Goal: Task Accomplishment & Management: Use online tool/utility

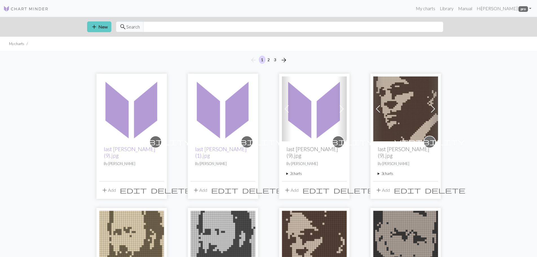
click at [96, 25] on span "add" at bounding box center [94, 27] width 7 height 8
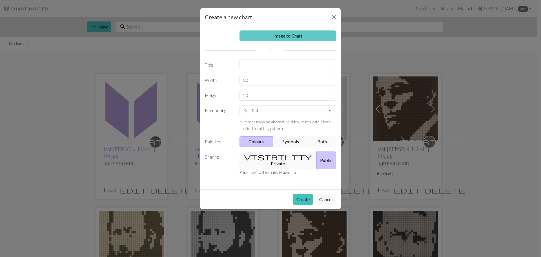
drag, startPoint x: 265, startPoint y: 34, endPoint x: 262, endPoint y: 34, distance: 3.1
click at [265, 34] on link "Image to Chart" at bounding box center [288, 35] width 97 height 11
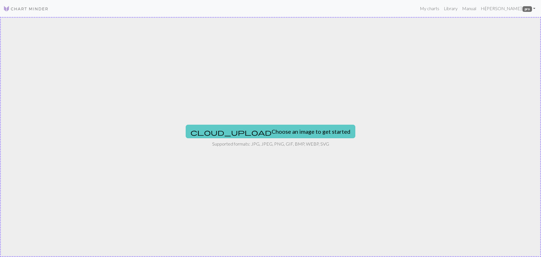
click at [245, 128] on button "cloud_upload Choose an image to get started" at bounding box center [271, 132] width 170 height 14
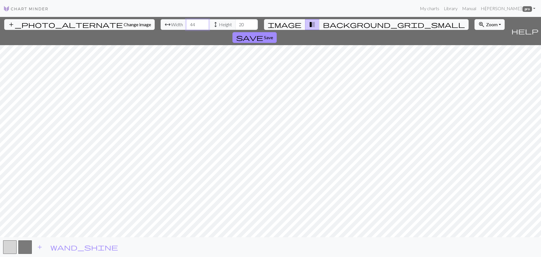
click at [186, 23] on input "44" at bounding box center [197, 24] width 23 height 11
click at [186, 23] on input "45" at bounding box center [197, 24] width 23 height 11
type input "46"
click at [186, 23] on input "46" at bounding box center [197, 24] width 23 height 11
type input "60"
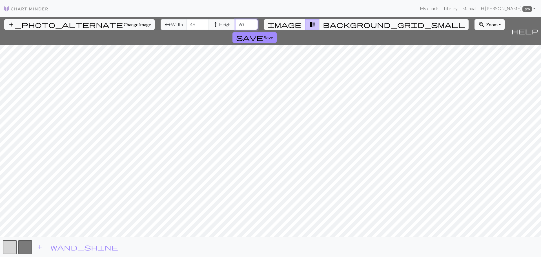
click at [235, 22] on input "60" at bounding box center [246, 24] width 23 height 11
click at [291, 24] on span "image" at bounding box center [285, 25] width 34 height 8
click at [240, 240] on div "add_photo_alternate Change image arrow_range Width 46 height Height 60 image tr…" at bounding box center [270, 137] width 541 height 240
click at [309, 23] on span "transition_fade" at bounding box center [312, 25] width 7 height 8
click at [292, 24] on span "image" at bounding box center [285, 25] width 34 height 8
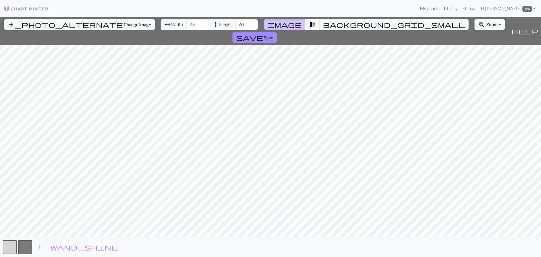
drag, startPoint x: 309, startPoint y: 23, endPoint x: 303, endPoint y: 23, distance: 5.9
click at [309, 23] on span "transition_fade" at bounding box center [312, 25] width 7 height 8
click at [46, 27] on button "add_photo_alternate Change image" at bounding box center [79, 24] width 151 height 11
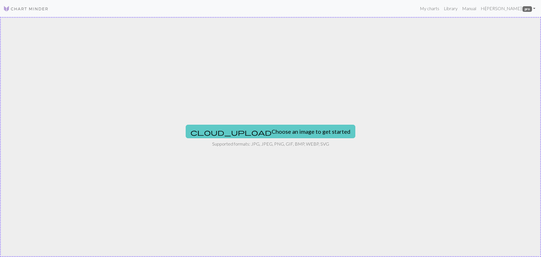
click at [242, 130] on button "cloud_upload Choose an image to get started" at bounding box center [271, 132] width 170 height 14
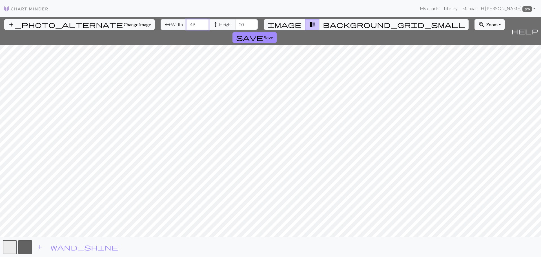
click at [186, 22] on input "49" at bounding box center [197, 24] width 23 height 11
click at [186, 26] on input "48" at bounding box center [197, 24] width 23 height 11
click at [186, 26] on input "47" at bounding box center [197, 24] width 23 height 11
type input "46"
click at [186, 26] on input "46" at bounding box center [197, 24] width 23 height 11
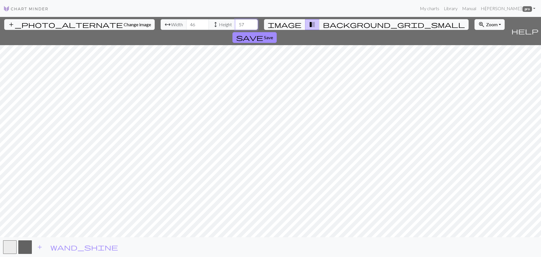
click at [235, 23] on input "57" at bounding box center [246, 24] width 23 height 11
type input "58"
click at [235, 23] on input "58" at bounding box center [246, 24] width 23 height 11
click at [309, 23] on span "transition_fade" at bounding box center [312, 25] width 7 height 8
click at [40, 24] on span "add_photo_alternate" at bounding box center [65, 25] width 115 height 8
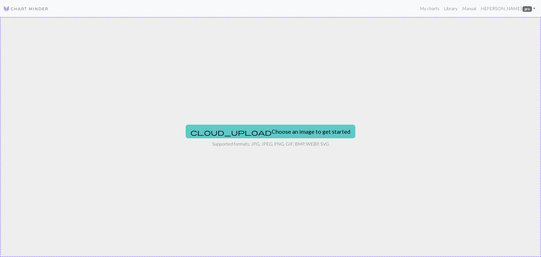
click at [235, 127] on button "cloud_upload Choose an image to get started" at bounding box center [271, 132] width 170 height 14
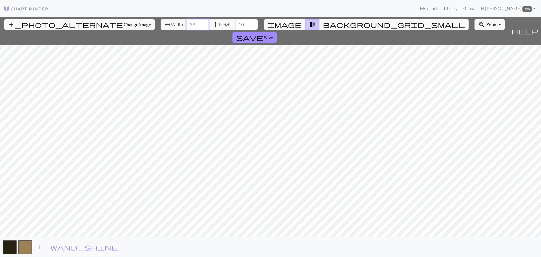
click at [186, 22] on input "38" at bounding box center [197, 24] width 23 height 11
click at [186, 22] on input "39" at bounding box center [197, 24] width 23 height 11
click at [186, 22] on input "40" at bounding box center [197, 24] width 23 height 11
click at [186, 22] on input "41" at bounding box center [197, 24] width 23 height 11
click at [186, 22] on input "42" at bounding box center [197, 24] width 23 height 11
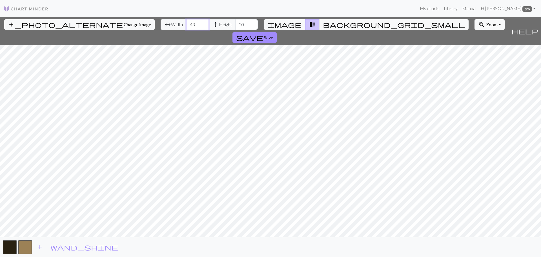
click at [186, 22] on input "43" at bounding box center [197, 24] width 23 height 11
click at [186, 22] on input "44" at bounding box center [197, 24] width 23 height 11
click at [186, 22] on input "45" at bounding box center [197, 24] width 23 height 11
type input "46"
click at [186, 22] on input "46" at bounding box center [197, 24] width 23 height 11
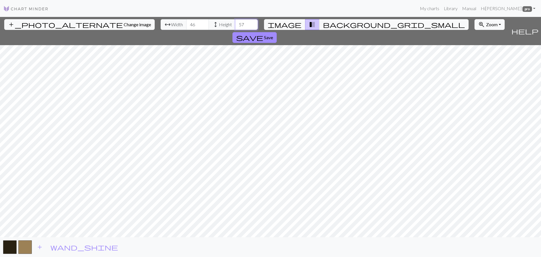
click at [235, 22] on input "57" at bounding box center [246, 24] width 23 height 11
type input "58"
click at [235, 22] on input "58" at bounding box center [246, 24] width 23 height 11
click at [186, 22] on input "47" at bounding box center [197, 24] width 23 height 11
click at [186, 22] on input "48" at bounding box center [197, 24] width 23 height 11
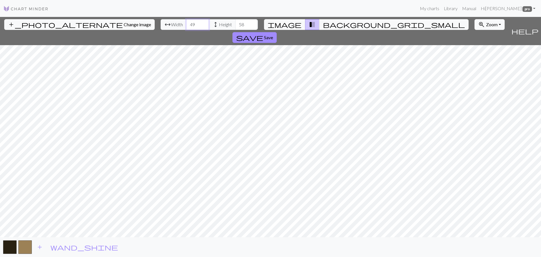
click at [186, 22] on input "49" at bounding box center [197, 24] width 23 height 11
click at [186, 22] on input "50" at bounding box center [197, 24] width 23 height 11
click at [186, 22] on input "51" at bounding box center [197, 24] width 23 height 11
click at [186, 22] on input "52" at bounding box center [197, 24] width 23 height 11
click at [186, 22] on input "53" at bounding box center [197, 24] width 23 height 11
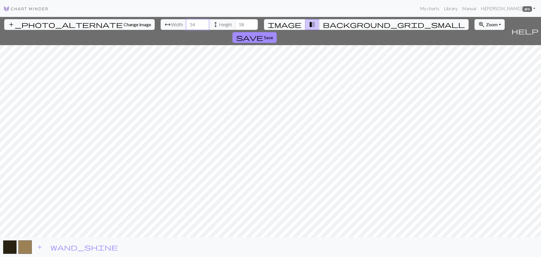
type input "54"
click at [186, 22] on input "54" at bounding box center [197, 24] width 23 height 11
click at [235, 22] on input "59" at bounding box center [246, 24] width 23 height 11
click at [235, 22] on input "60" at bounding box center [246, 24] width 23 height 11
click at [235, 22] on input "61" at bounding box center [246, 24] width 23 height 11
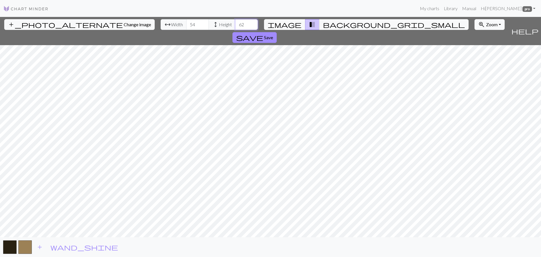
type input "62"
click at [235, 22] on input "62" at bounding box center [246, 24] width 23 height 11
click at [186, 23] on input "55" at bounding box center [197, 24] width 23 height 11
click at [186, 26] on input "54" at bounding box center [197, 24] width 23 height 11
click at [186, 26] on input "53" at bounding box center [197, 24] width 23 height 11
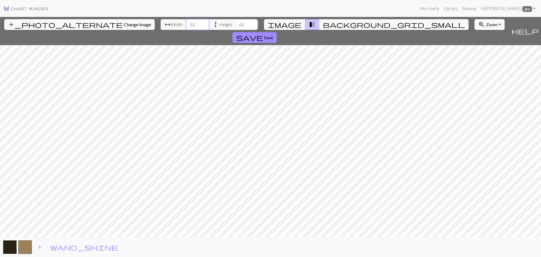
click at [186, 26] on input "52" at bounding box center [197, 24] width 23 height 11
click at [186, 26] on input "51" at bounding box center [197, 24] width 23 height 11
click at [186, 26] on input "50" at bounding box center [197, 24] width 23 height 11
click at [186, 26] on input "49" at bounding box center [197, 24] width 23 height 11
type input "48"
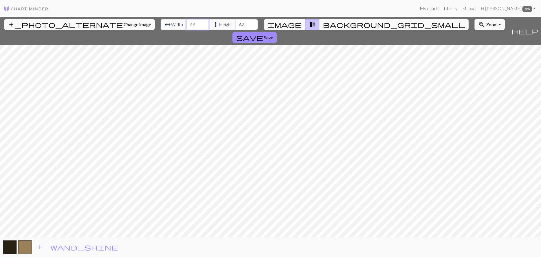
click at [186, 26] on input "48" at bounding box center [197, 24] width 23 height 11
click at [235, 27] on input "61" at bounding box center [246, 24] width 23 height 11
type input "60"
click at [235, 27] on input "60" at bounding box center [246, 24] width 23 height 11
click at [186, 26] on input "47" at bounding box center [197, 24] width 23 height 11
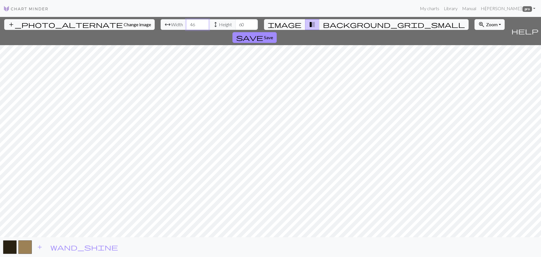
click at [186, 26] on input "46" at bounding box center [197, 24] width 23 height 11
click at [186, 26] on input "45" at bounding box center [197, 24] width 23 height 11
click at [186, 26] on input "44" at bounding box center [197, 24] width 23 height 11
click at [186, 26] on input "43" at bounding box center [197, 24] width 23 height 11
click at [186, 26] on input "42" at bounding box center [197, 24] width 23 height 11
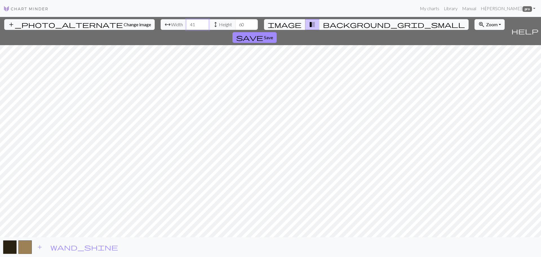
click at [186, 26] on input "41" at bounding box center [197, 24] width 23 height 11
click at [186, 26] on input "40" at bounding box center [197, 24] width 23 height 11
click at [186, 26] on input "39" at bounding box center [197, 24] width 23 height 11
click at [186, 26] on input "38" at bounding box center [197, 24] width 23 height 11
click at [186, 26] on input "37" at bounding box center [197, 24] width 23 height 11
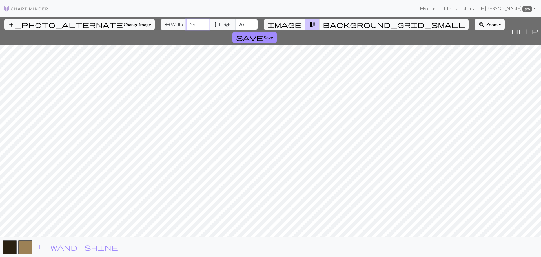
click at [186, 26] on input "36" at bounding box center [197, 24] width 23 height 11
click at [186, 26] on input "35" at bounding box center [197, 24] width 23 height 11
click at [186, 26] on input "34" at bounding box center [197, 24] width 23 height 11
click at [186, 26] on input "33" at bounding box center [197, 24] width 23 height 11
click at [186, 26] on input "32" at bounding box center [197, 24] width 23 height 11
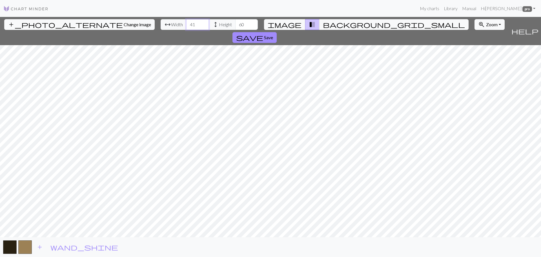
click at [186, 22] on input "41" at bounding box center [197, 24] width 23 height 11
click at [186, 22] on input "42" at bounding box center [197, 24] width 23 height 11
click at [186, 22] on input "43" at bounding box center [197, 24] width 23 height 11
click at [186, 22] on input "44" at bounding box center [197, 24] width 23 height 11
click at [186, 22] on input "45" at bounding box center [197, 24] width 23 height 11
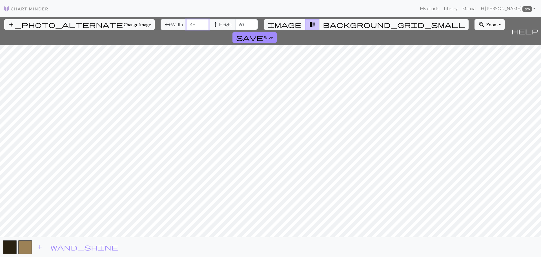
click at [186, 22] on input "46" at bounding box center [197, 24] width 23 height 11
click at [186, 22] on input "47" at bounding box center [197, 24] width 23 height 11
click at [186, 22] on input "48" at bounding box center [197, 24] width 23 height 11
click at [186, 22] on input "49" at bounding box center [197, 24] width 23 height 11
click at [186, 22] on input "50" at bounding box center [197, 24] width 23 height 11
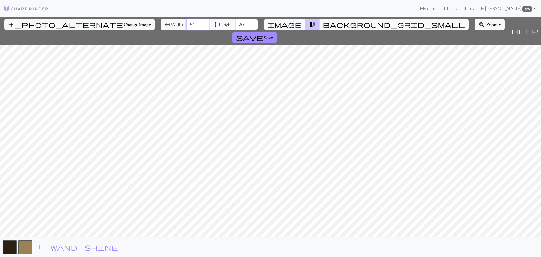
click at [186, 22] on input "51" at bounding box center [197, 24] width 23 height 11
click at [186, 22] on input "52" at bounding box center [197, 24] width 23 height 11
click at [186, 22] on input "53" at bounding box center [197, 24] width 23 height 11
click at [186, 27] on input "52" at bounding box center [197, 24] width 23 height 11
click at [186, 27] on input "51" at bounding box center [197, 24] width 23 height 11
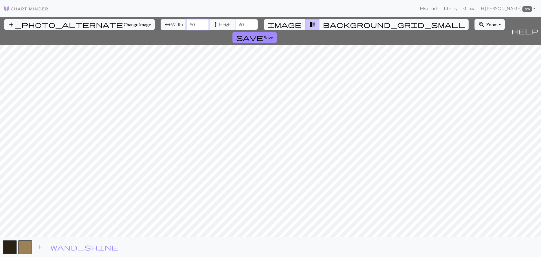
click at [186, 27] on input "50" at bounding box center [197, 24] width 23 height 11
click at [186, 27] on input "49" at bounding box center [197, 24] width 23 height 11
click at [186, 27] on input "48" at bounding box center [197, 24] width 23 height 11
click at [186, 27] on input "47" at bounding box center [197, 24] width 23 height 11
click at [186, 27] on input "46" at bounding box center [197, 24] width 23 height 11
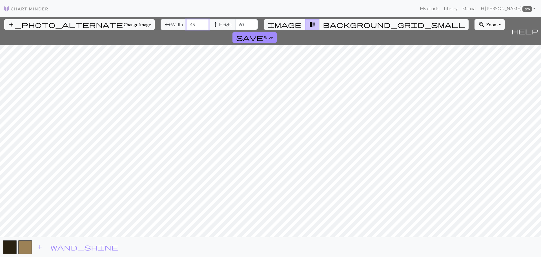
click at [186, 27] on input "45" at bounding box center [197, 24] width 23 height 11
click at [186, 27] on input "44" at bounding box center [197, 24] width 23 height 11
click at [186, 22] on input "45" at bounding box center [197, 24] width 23 height 11
click at [186, 27] on input "44" at bounding box center [197, 24] width 23 height 11
click at [186, 22] on input "45" at bounding box center [197, 24] width 23 height 11
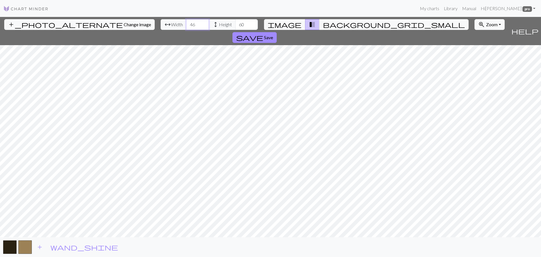
click at [186, 22] on input "46" at bounding box center [197, 24] width 23 height 11
type input "45"
click at [186, 27] on input "45" at bounding box center [197, 24] width 23 height 11
click at [277, 32] on button "save Save" at bounding box center [255, 37] width 44 height 11
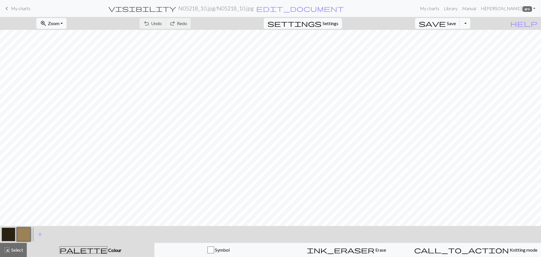
click at [17, 7] on span "My charts" at bounding box center [20, 8] width 19 height 5
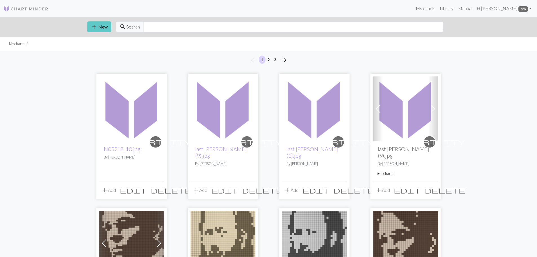
click at [100, 23] on button "add New" at bounding box center [99, 26] width 24 height 11
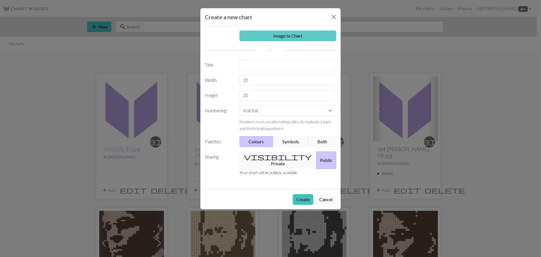
click at [292, 36] on link "Image to Chart" at bounding box center [288, 35] width 97 height 11
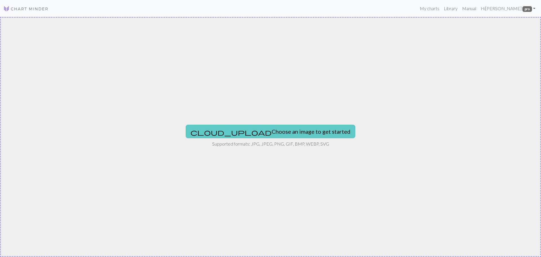
click at [258, 129] on button "cloud_upload Choose an image to get started" at bounding box center [271, 132] width 170 height 14
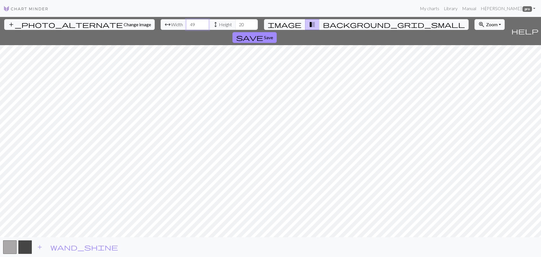
click at [186, 23] on input "49" at bounding box center [197, 24] width 23 height 11
type input "48"
click at [186, 27] on input "48" at bounding box center [197, 24] width 23 height 11
click at [235, 22] on input "57" at bounding box center [246, 24] width 23 height 11
type input "58"
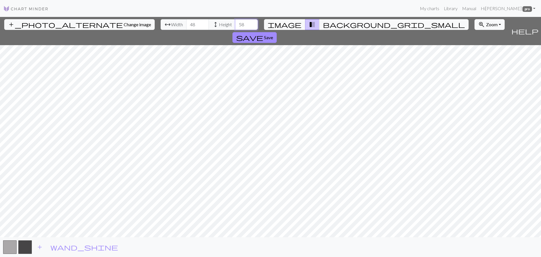
click at [235, 22] on input "58" at bounding box center [246, 24] width 23 height 11
click at [39, 24] on span "add_photo_alternate" at bounding box center [65, 25] width 115 height 8
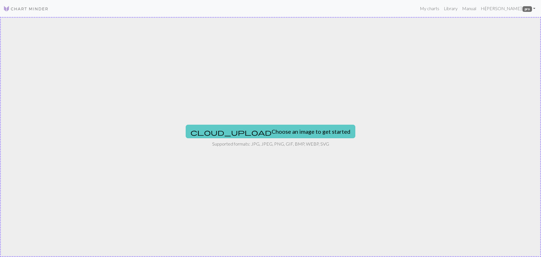
click at [266, 131] on button "cloud_upload Choose an image to get started" at bounding box center [271, 132] width 170 height 14
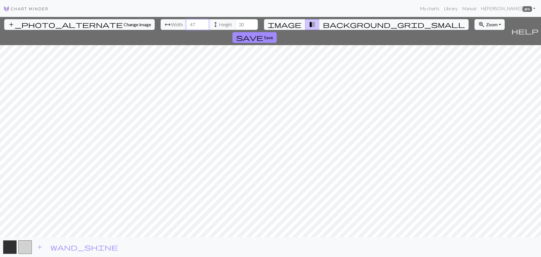
click at [186, 23] on input "47" at bounding box center [197, 24] width 23 height 11
type input "48"
click at [186, 23] on input "48" at bounding box center [197, 24] width 23 height 11
click at [235, 22] on input "57" at bounding box center [246, 24] width 23 height 11
type input "58"
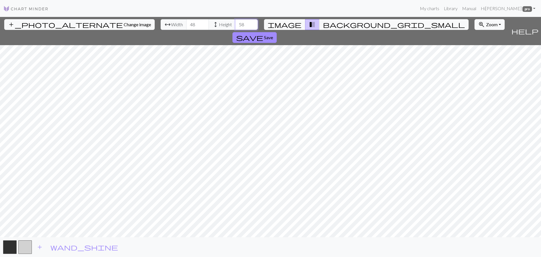
click at [235, 22] on input "58" at bounding box center [246, 24] width 23 height 11
click at [291, 25] on span "image" at bounding box center [285, 25] width 34 height 8
click at [305, 23] on button "transition_fade" at bounding box center [312, 24] width 14 height 11
click at [292, 24] on span "image" at bounding box center [285, 25] width 34 height 8
click at [58, 27] on button "add_photo_alternate Change image" at bounding box center [79, 24] width 151 height 11
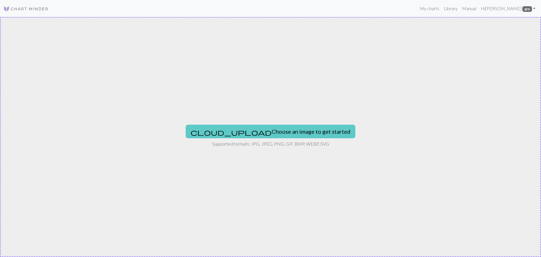
click at [235, 129] on button "cloud_upload Choose an image to get started" at bounding box center [271, 132] width 170 height 14
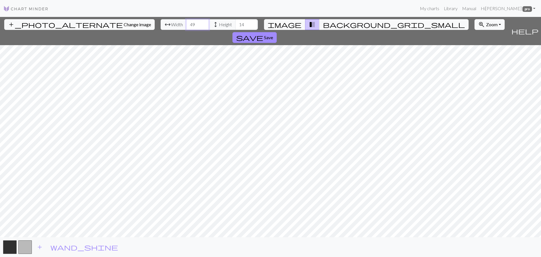
click at [186, 22] on input "49" at bounding box center [197, 24] width 23 height 11
type input "48"
click at [186, 26] on input "48" at bounding box center [197, 24] width 23 height 11
type input "58"
click at [235, 22] on input "58" at bounding box center [246, 24] width 23 height 11
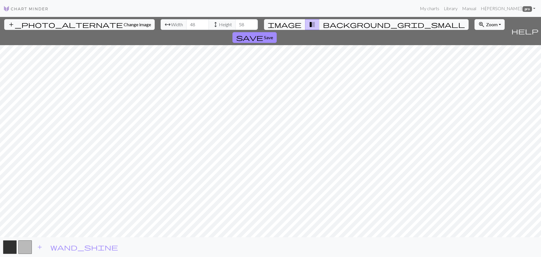
click at [299, 237] on div "add_photo_alternate Change image arrow_range Width 48 height Height 58 image tr…" at bounding box center [270, 137] width 541 height 240
click at [292, 25] on span "image" at bounding box center [285, 25] width 34 height 8
click at [309, 23] on span "transition_fade" at bounding box center [312, 25] width 7 height 8
click at [263, 34] on span "save" at bounding box center [249, 38] width 27 height 8
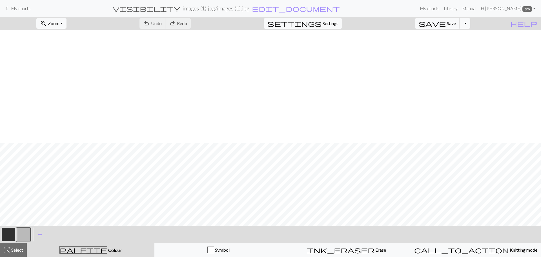
scroll to position [113, 0]
click at [7, 232] on button "button" at bounding box center [9, 234] width 14 height 14
click at [470, 25] on button "Toggle Dropdown" at bounding box center [465, 23] width 11 height 11
click at [458, 45] on button "save_alt Download" at bounding box center [423, 44] width 93 height 9
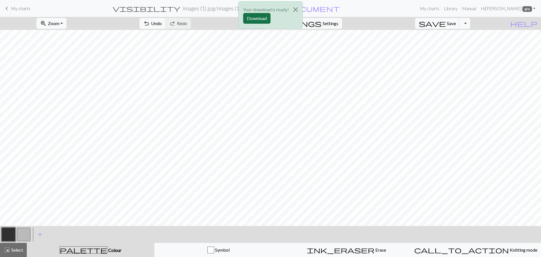
click at [254, 18] on button "Download" at bounding box center [256, 18] width 27 height 11
drag, startPoint x: 14, startPoint y: 8, endPoint x: 321, endPoint y: 19, distance: 307.2
click at [14, 8] on span "My charts" at bounding box center [20, 8] width 19 height 5
drag, startPoint x: 458, startPoint y: 23, endPoint x: 418, endPoint y: 20, distance: 39.3
click at [455, 21] on button "save Save Save" at bounding box center [437, 23] width 45 height 11
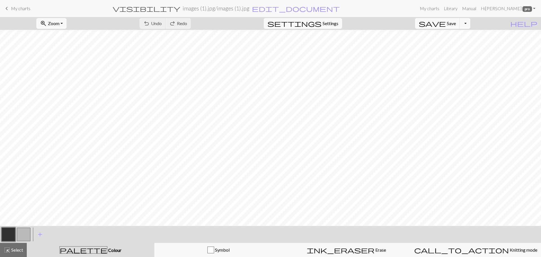
click at [14, 7] on span "My charts" at bounding box center [20, 8] width 19 height 5
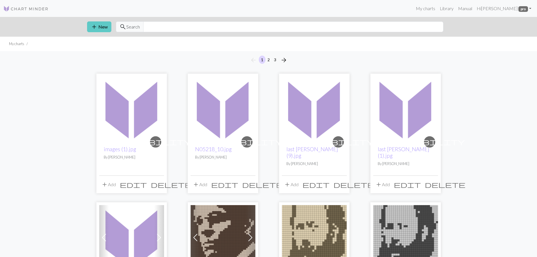
click at [94, 28] on span "add" at bounding box center [94, 27] width 7 height 8
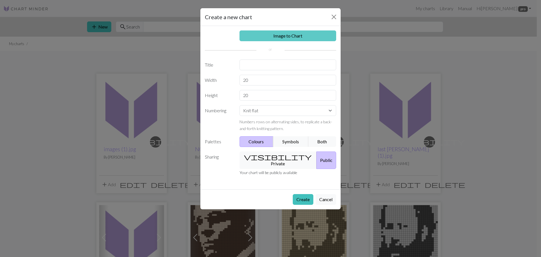
click at [269, 35] on link "Image to Chart" at bounding box center [288, 35] width 97 height 11
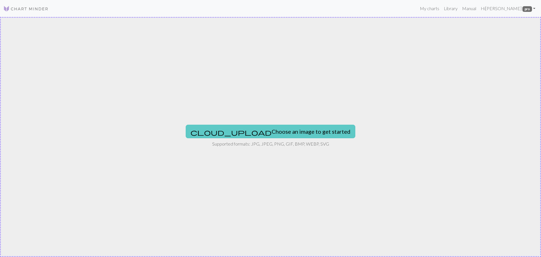
click at [253, 127] on button "cloud_upload Choose an image to get started" at bounding box center [271, 132] width 170 height 14
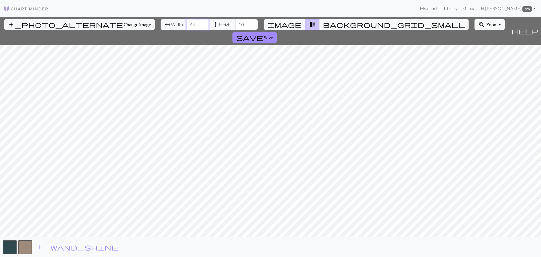
type input "45"
click at [186, 23] on input "45" at bounding box center [197, 24] width 23 height 11
type input "57"
click at [235, 21] on input "57" at bounding box center [246, 24] width 23 height 11
click at [40, 22] on span "add_photo_alternate" at bounding box center [65, 25] width 115 height 8
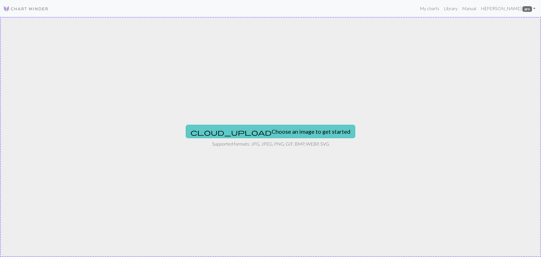
click at [249, 128] on button "cloud_upload Choose an image to get started" at bounding box center [271, 132] width 170 height 14
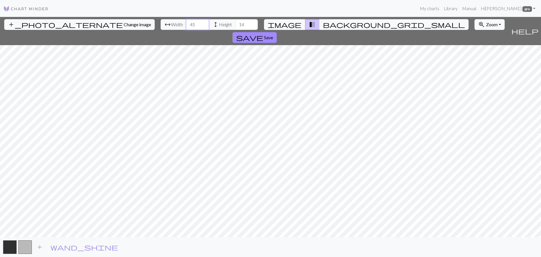
type input "46"
click at [186, 23] on input "46" at bounding box center [197, 24] width 23 height 11
type input "58"
click at [235, 23] on input "58" at bounding box center [246, 24] width 23 height 11
click at [186, 26] on input "45" at bounding box center [197, 24] width 23 height 11
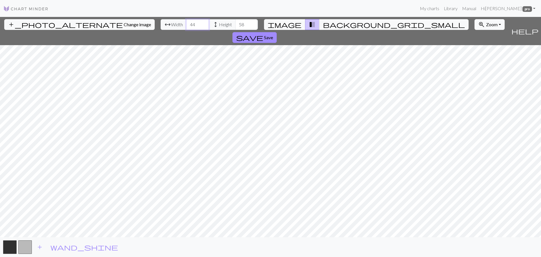
click at [186, 26] on input "44" at bounding box center [197, 24] width 23 height 11
click at [186, 26] on input "43" at bounding box center [197, 24] width 23 height 11
click at [186, 26] on input "42" at bounding box center [197, 24] width 23 height 11
click at [186, 26] on input "41" at bounding box center [197, 24] width 23 height 11
click at [186, 22] on input "42" at bounding box center [197, 24] width 23 height 11
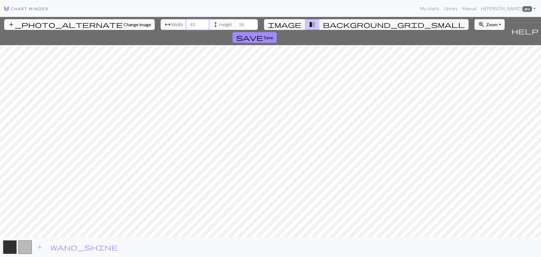
click at [186, 22] on input "43" at bounding box center [197, 24] width 23 height 11
click at [186, 22] on input "44" at bounding box center [197, 24] width 23 height 11
click at [186, 22] on input "45" at bounding box center [197, 24] width 23 height 11
type input "46"
click at [186, 22] on input "46" at bounding box center [197, 24] width 23 height 11
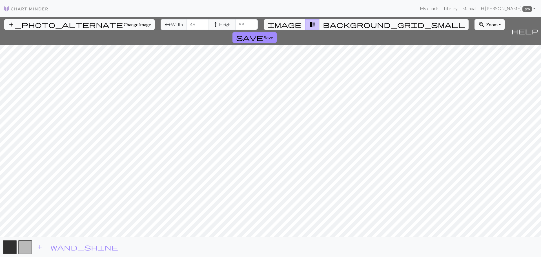
click at [124, 25] on span "Change image" at bounding box center [137, 24] width 27 height 5
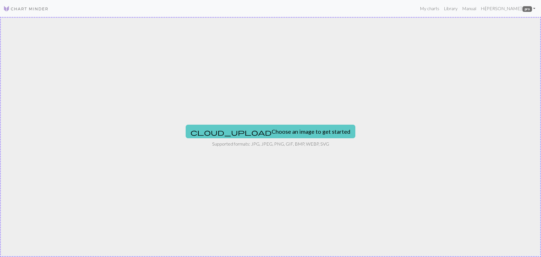
click at [240, 129] on button "cloud_upload Choose an image to get started" at bounding box center [271, 132] width 170 height 14
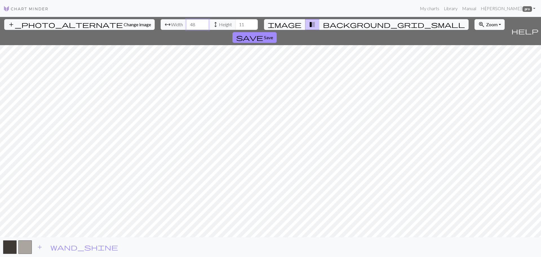
type input "48"
click at [186, 23] on input "48" at bounding box center [197, 24] width 23 height 11
click at [235, 23] on input "57" at bounding box center [246, 24] width 23 height 11
click at [235, 23] on input "58" at bounding box center [246, 24] width 23 height 11
click at [235, 23] on input "59" at bounding box center [246, 24] width 23 height 11
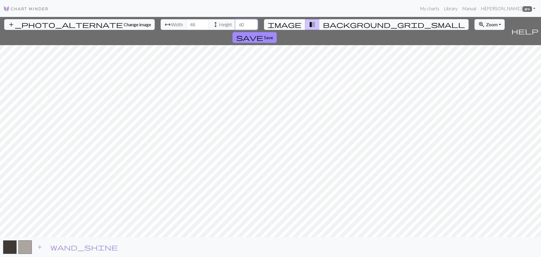
click at [235, 23] on input "60" at bounding box center [246, 24] width 23 height 11
click at [235, 23] on input "61" at bounding box center [246, 24] width 23 height 11
click at [235, 23] on input "62" at bounding box center [246, 24] width 23 height 11
click at [235, 23] on input "63" at bounding box center [246, 24] width 23 height 11
type input "64"
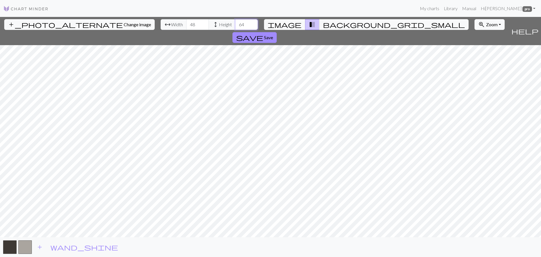
click at [235, 23] on input "64" at bounding box center [246, 24] width 23 height 11
click at [263, 34] on span "save" at bounding box center [249, 38] width 27 height 8
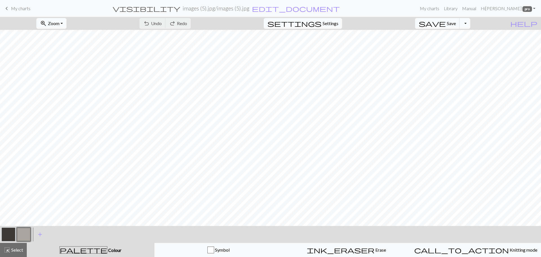
click at [470, 25] on button "Toggle Dropdown" at bounding box center [465, 23] width 11 height 11
click at [458, 46] on button "save_alt Download" at bounding box center [423, 44] width 93 height 9
click at [252, 17] on button "Download" at bounding box center [256, 18] width 27 height 11
click at [8, 8] on span "keyboard_arrow_left" at bounding box center [6, 9] width 7 height 8
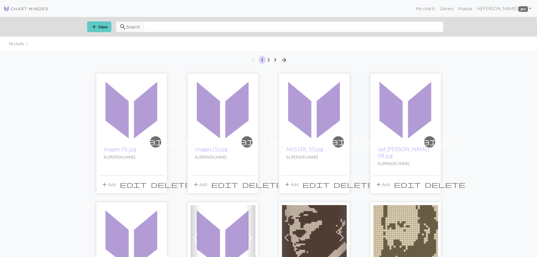
click at [96, 25] on span "add" at bounding box center [94, 27] width 7 height 8
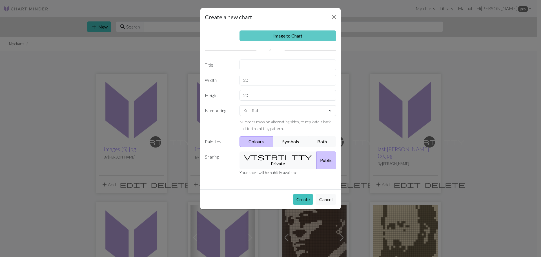
drag, startPoint x: 268, startPoint y: 33, endPoint x: 264, endPoint y: 33, distance: 3.7
click at [268, 33] on link "Image to Chart" at bounding box center [288, 35] width 97 height 11
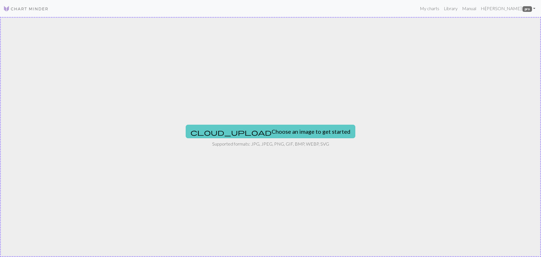
click at [249, 131] on button "cloud_upload Choose an image to get started" at bounding box center [271, 132] width 170 height 14
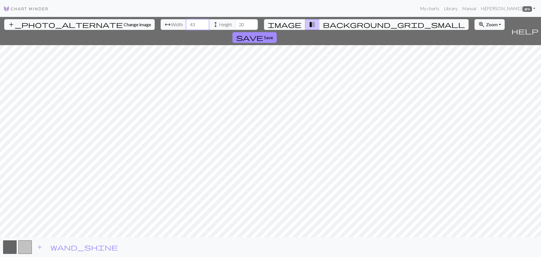
click at [186, 22] on input "43" at bounding box center [197, 24] width 23 height 11
click at [186, 22] on input "44" at bounding box center [197, 24] width 23 height 11
click at [186, 22] on input "45" at bounding box center [197, 24] width 23 height 11
click at [186, 22] on input "46" at bounding box center [197, 24] width 23 height 11
click at [186, 22] on input "47" at bounding box center [197, 24] width 23 height 11
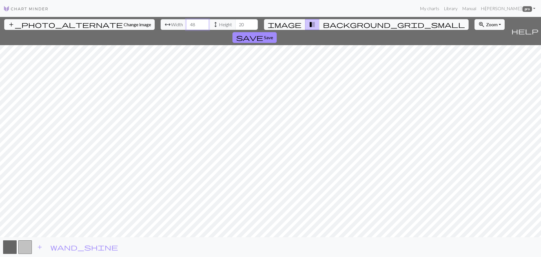
type input "48"
click at [186, 22] on input "48" at bounding box center [197, 24] width 23 height 11
click at [235, 23] on input "61" at bounding box center [246, 24] width 23 height 11
type input "62"
click at [235, 23] on input "62" at bounding box center [246, 24] width 23 height 11
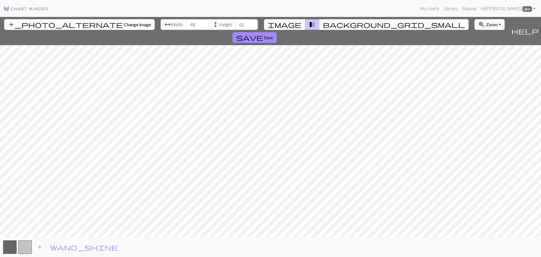
click at [124, 26] on span "Change image" at bounding box center [137, 24] width 27 height 5
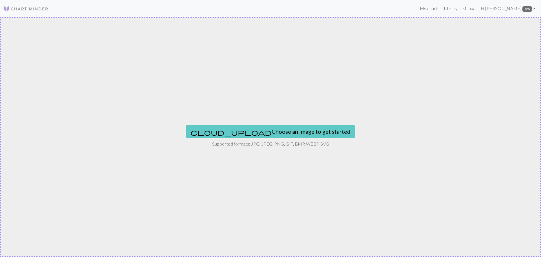
click at [242, 131] on button "cloud_upload Choose an image to get started" at bounding box center [271, 132] width 170 height 14
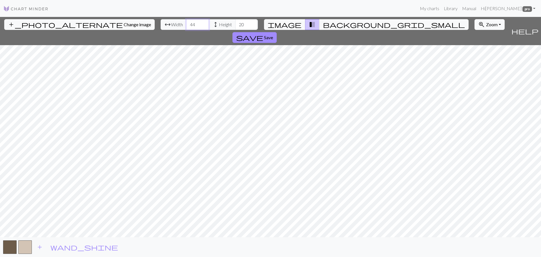
click at [186, 23] on input "44" at bounding box center [197, 24] width 23 height 11
click at [186, 23] on input "45" at bounding box center [197, 24] width 23 height 11
type input "46"
click at [186, 23] on input "46" at bounding box center [197, 24] width 23 height 11
type input "60"
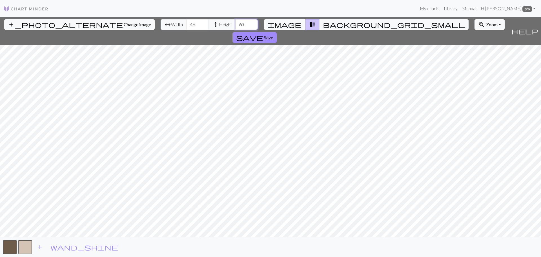
click at [235, 22] on input "60" at bounding box center [246, 24] width 23 height 11
click at [291, 22] on span "image" at bounding box center [285, 25] width 34 height 8
click at [305, 23] on button "transition_fade" at bounding box center [312, 24] width 14 height 11
click at [124, 25] on span "Change image" at bounding box center [137, 24] width 27 height 5
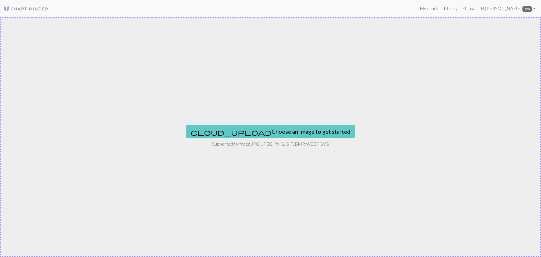
click at [247, 130] on button "cloud_upload Choose an image to get started" at bounding box center [271, 132] width 170 height 14
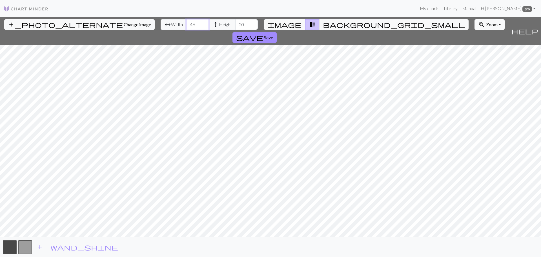
type input "46"
click at [186, 22] on input "46" at bounding box center [197, 24] width 23 height 11
type input "60"
click at [235, 22] on input "60" at bounding box center [246, 24] width 23 height 11
click at [295, 24] on span "image" at bounding box center [285, 25] width 34 height 8
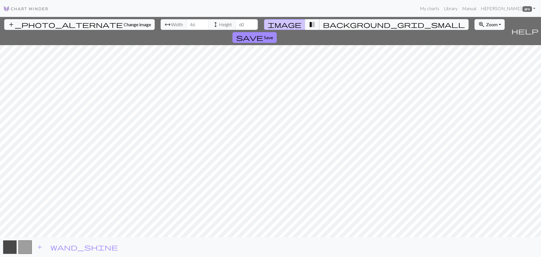
click at [305, 23] on button "transition_fade" at bounding box center [312, 24] width 14 height 11
click at [273, 35] on span "Save" at bounding box center [268, 37] width 9 height 5
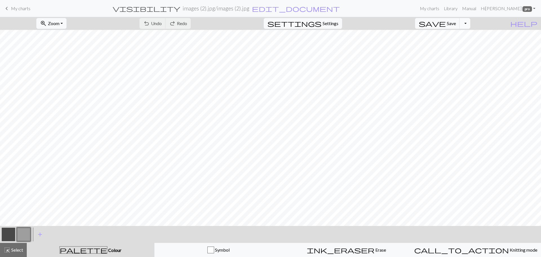
click at [470, 23] on button "Toggle Dropdown" at bounding box center [465, 23] width 11 height 11
click at [454, 45] on button "save_alt Download" at bounding box center [423, 44] width 93 height 9
click at [262, 17] on button "Download" at bounding box center [256, 18] width 27 height 11
drag, startPoint x: 456, startPoint y: 22, endPoint x: 433, endPoint y: 26, distance: 23.5
click at [455, 23] on button "save Save Save" at bounding box center [437, 23] width 45 height 11
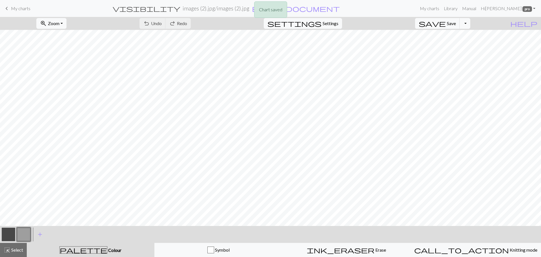
click at [18, 8] on div "Chart saved" at bounding box center [270, 11] width 541 height 22
click at [14, 8] on span "My charts" at bounding box center [20, 8] width 19 height 5
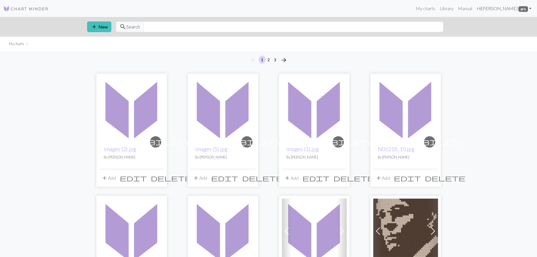
click at [512, 7] on link "Hi [PERSON_NAME] pro" at bounding box center [503, 8] width 59 height 11
click at [507, 22] on link "Account settings" at bounding box center [510, 23] width 36 height 11
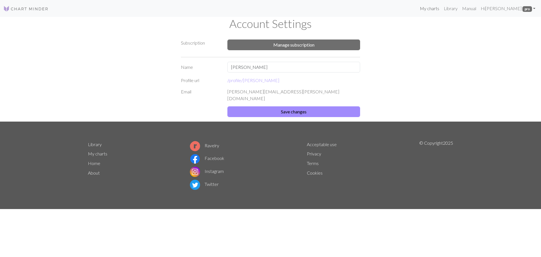
click at [442, 8] on link "My charts" at bounding box center [430, 8] width 24 height 11
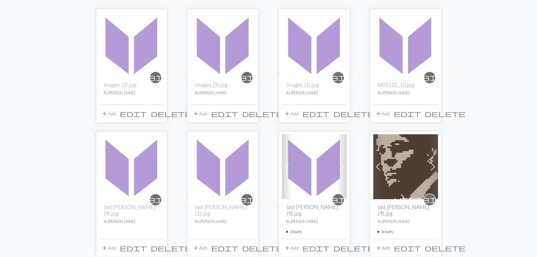
scroll to position [85, 0]
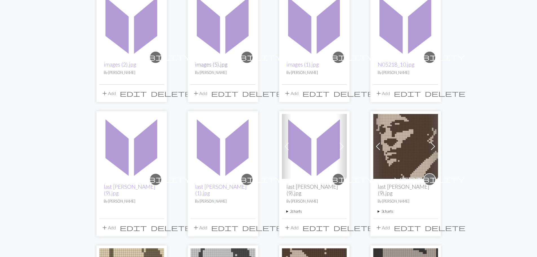
click at [216, 65] on link "images (5).jpg" at bounding box center [211, 64] width 32 height 6
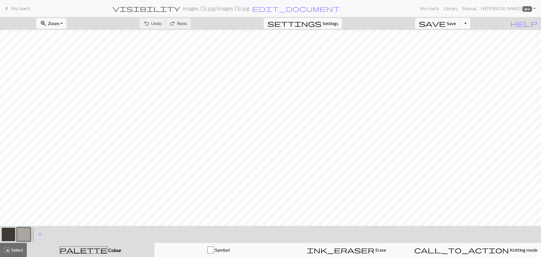
click at [17, 7] on span "My charts" at bounding box center [20, 8] width 19 height 5
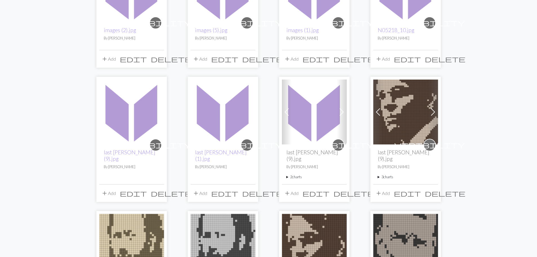
scroll to position [113, 0]
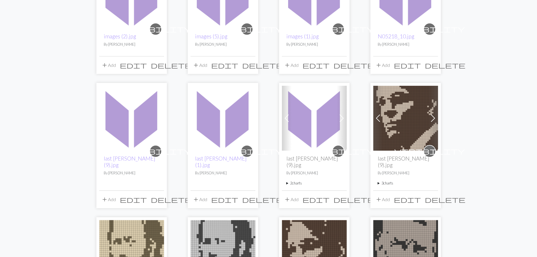
click at [295, 180] on summary "2 charts" at bounding box center [314, 182] width 56 height 5
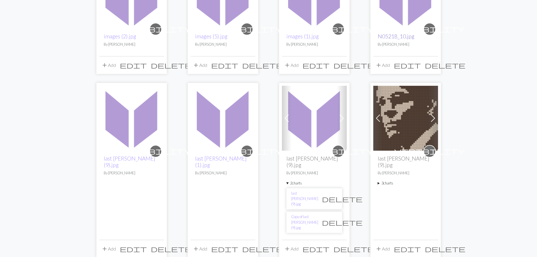
click at [385, 34] on link "N05218_10.jpg" at bounding box center [396, 36] width 37 height 6
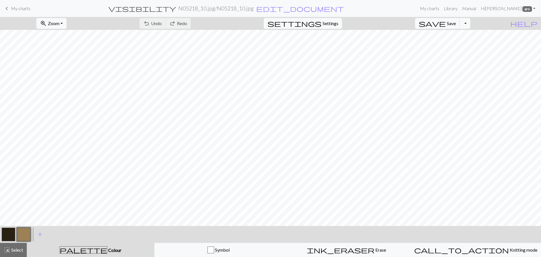
click at [12, 9] on span "My charts" at bounding box center [20, 8] width 19 height 5
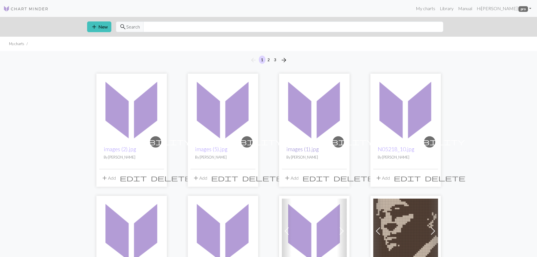
click at [302, 147] on link "images (1).jpg" at bounding box center [302, 149] width 32 height 6
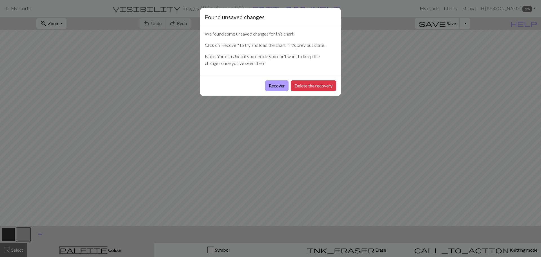
click at [276, 82] on button "Recover" at bounding box center [276, 85] width 23 height 11
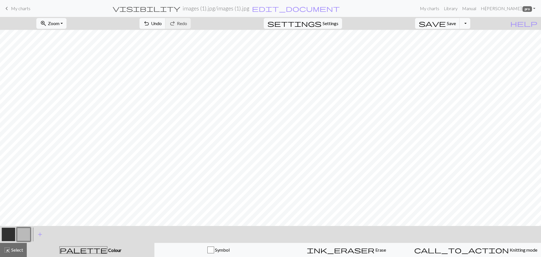
click at [15, 7] on span "My charts" at bounding box center [20, 8] width 19 height 5
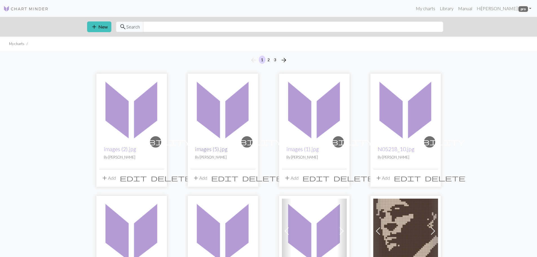
click at [204, 151] on link "images (5).jpg" at bounding box center [211, 149] width 32 height 6
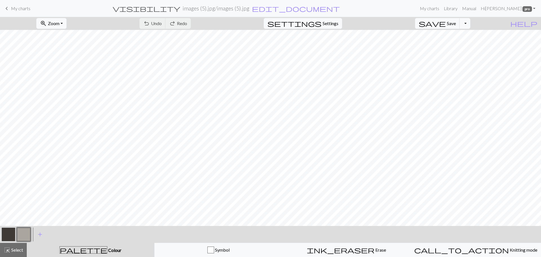
click at [13, 8] on span "My charts" at bounding box center [20, 8] width 19 height 5
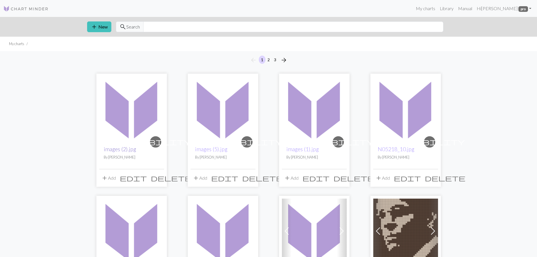
click at [127, 148] on link "images (2).jpg" at bounding box center [120, 149] width 32 height 6
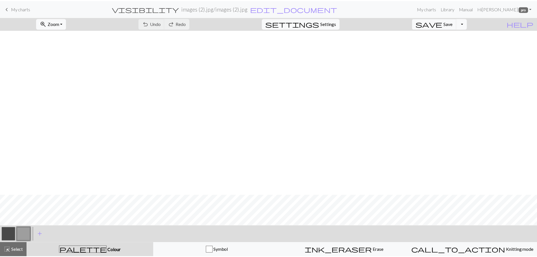
scroll to position [250, 0]
click at [16, 7] on span "My charts" at bounding box center [20, 8] width 19 height 5
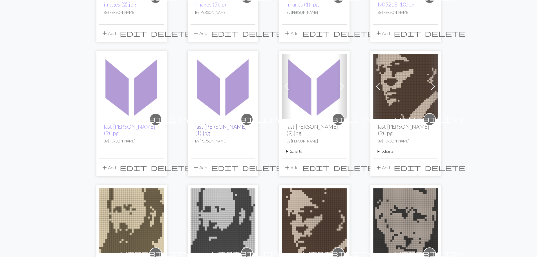
scroll to position [141, 0]
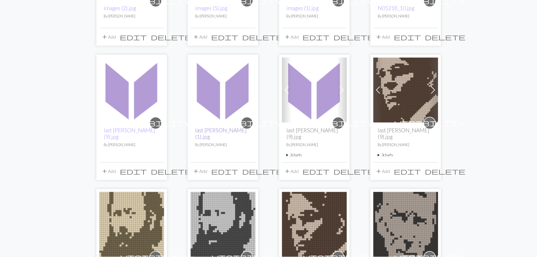
drag, startPoint x: 200, startPoint y: 131, endPoint x: 195, endPoint y: 130, distance: 4.6
click at [199, 131] on link "last [PERSON_NAME] (1).jpg" at bounding box center [221, 133] width 52 height 13
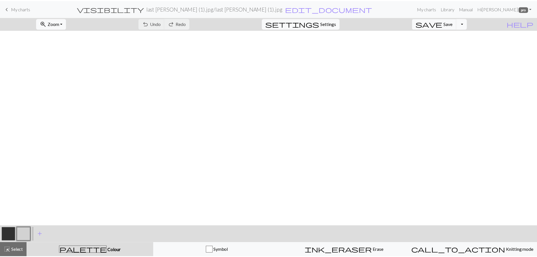
scroll to position [197, 0]
click at [12, 9] on span "My charts" at bounding box center [20, 8] width 19 height 5
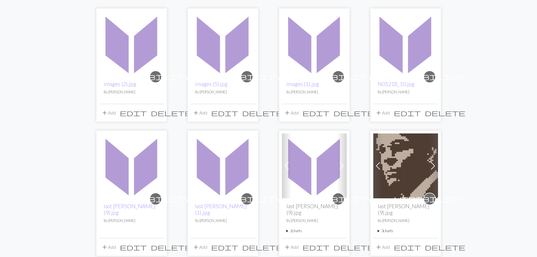
scroll to position [141, 0]
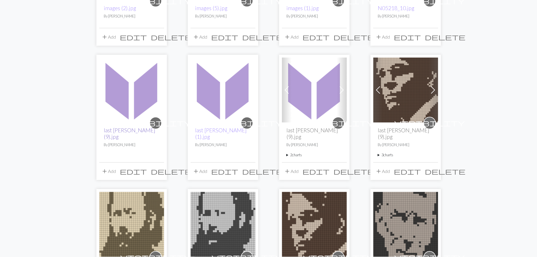
click at [121, 128] on link "last [PERSON_NAME] (9).jpg" at bounding box center [130, 133] width 52 height 13
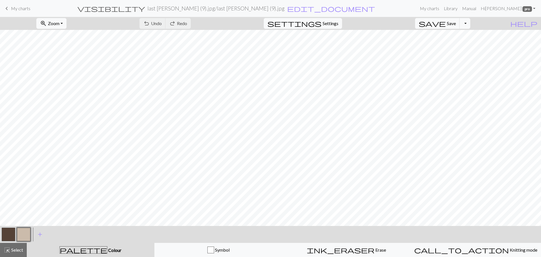
click at [11, 5] on link "keyboard_arrow_left My charts" at bounding box center [16, 9] width 27 height 10
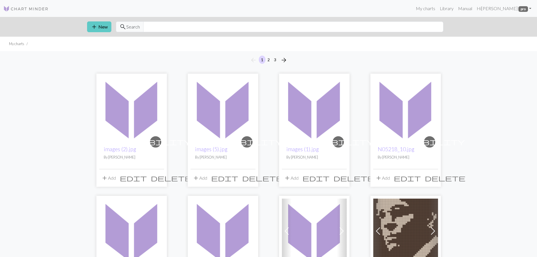
click at [103, 25] on button "add New" at bounding box center [99, 26] width 24 height 11
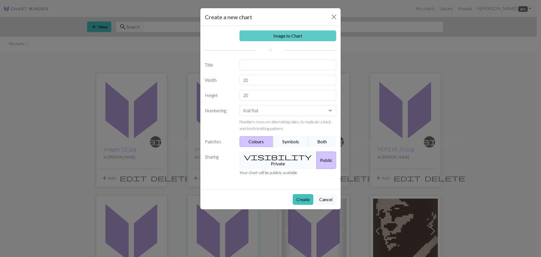
drag, startPoint x: 280, startPoint y: 31, endPoint x: 221, endPoint y: 57, distance: 64.4
click at [280, 31] on link "Image to Chart" at bounding box center [288, 35] width 97 height 11
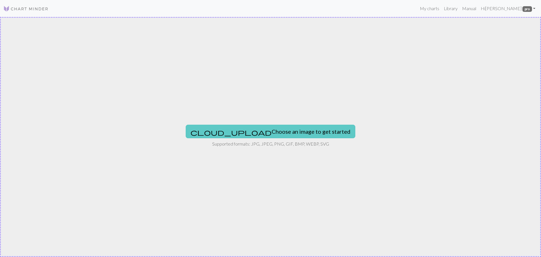
click at [262, 131] on button "cloud_upload Choose an image to get started" at bounding box center [271, 132] width 170 height 14
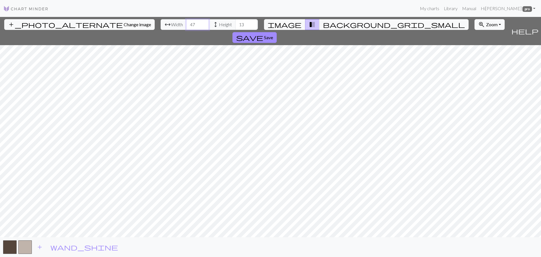
type input "48"
click at [186, 22] on input "48" at bounding box center [197, 24] width 23 height 11
click at [235, 22] on input "50" at bounding box center [246, 24] width 23 height 11
click at [235, 22] on input "51" at bounding box center [246, 24] width 23 height 11
click at [235, 22] on input "52" at bounding box center [246, 24] width 23 height 11
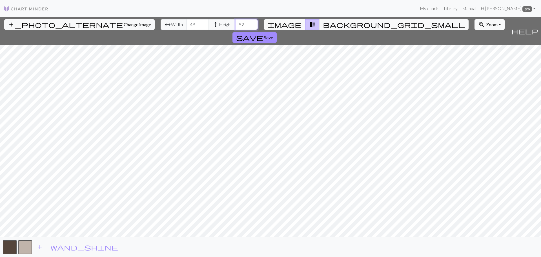
click at [235, 22] on input "53" at bounding box center [246, 24] width 23 height 11
click at [235, 22] on input "54" at bounding box center [246, 24] width 23 height 11
click at [235, 22] on input "55" at bounding box center [246, 24] width 23 height 11
click at [235, 22] on input "56" at bounding box center [246, 24] width 23 height 11
click at [235, 22] on input "57" at bounding box center [246, 24] width 23 height 11
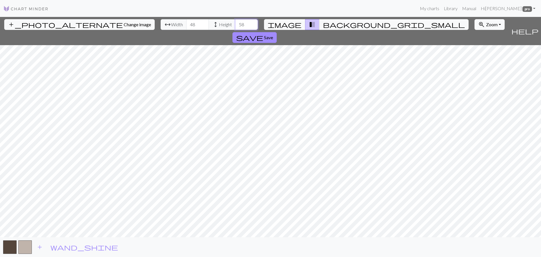
click at [235, 22] on input "58" at bounding box center [246, 24] width 23 height 11
click at [235, 22] on input "59" at bounding box center [246, 24] width 23 height 11
type input "60"
click at [235, 22] on input "60" at bounding box center [246, 24] width 23 height 11
click at [186, 26] on input "47" at bounding box center [197, 24] width 23 height 11
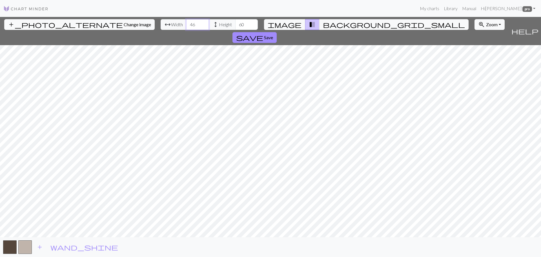
click at [186, 26] on input "46" at bounding box center [197, 24] width 23 height 11
click at [186, 26] on input "45" at bounding box center [197, 24] width 23 height 11
click at [186, 26] on input "44" at bounding box center [197, 24] width 23 height 11
click at [323, 22] on span "background_grid_small" at bounding box center [394, 25] width 142 height 8
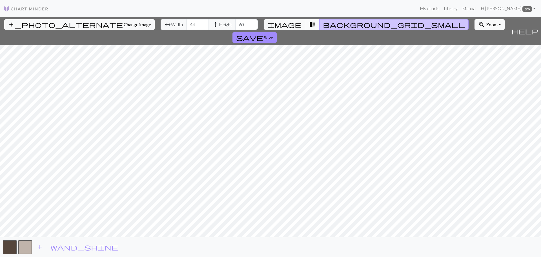
click at [309, 23] on span "transition_fade" at bounding box center [312, 25] width 7 height 8
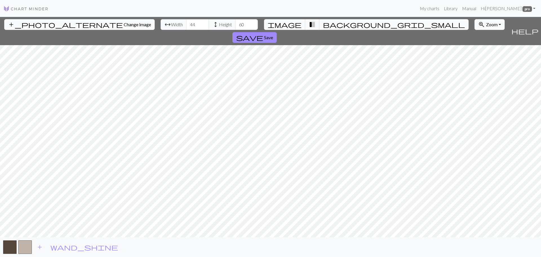
click at [284, 25] on div "add_photo_alternate Change image arrow_range Width 44 height Height 60 image tr…" at bounding box center [254, 31] width 509 height 28
click at [290, 24] on span "image" at bounding box center [285, 25] width 34 height 8
click at [309, 24] on span "transition_fade" at bounding box center [312, 25] width 7 height 8
click at [186, 26] on input "44" at bounding box center [197, 24] width 23 height 11
click at [186, 26] on input "43" at bounding box center [197, 24] width 23 height 11
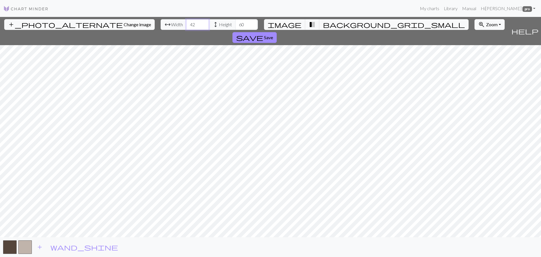
click at [186, 26] on input "42" at bounding box center [197, 24] width 23 height 11
click at [186, 26] on input "41" at bounding box center [197, 24] width 23 height 11
click at [186, 26] on input "40" at bounding box center [197, 24] width 23 height 11
click at [186, 21] on input "40" at bounding box center [197, 24] width 23 height 11
click at [186, 22] on input "41" at bounding box center [197, 24] width 23 height 11
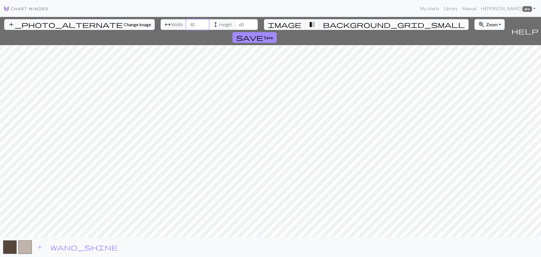
click at [186, 27] on input "40" at bounding box center [197, 24] width 23 height 11
click at [186, 27] on input "39" at bounding box center [197, 24] width 23 height 11
click at [186, 27] on input "38" at bounding box center [197, 24] width 23 height 11
click at [186, 27] on input "37" at bounding box center [197, 24] width 23 height 11
click at [186, 27] on input "36" at bounding box center [197, 24] width 23 height 11
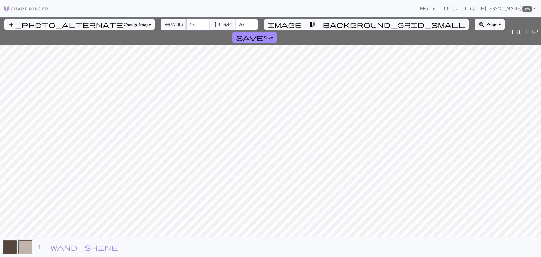
click at [186, 27] on input "35" at bounding box center [197, 24] width 23 height 11
type input "34"
click at [186, 27] on input "34" at bounding box center [197, 24] width 23 height 11
click at [124, 26] on span "Change image" at bounding box center [137, 24] width 27 height 5
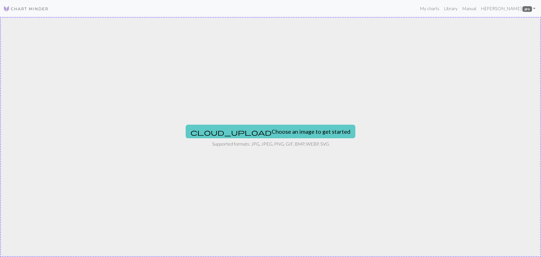
click at [243, 128] on button "cloud_upload Choose an image to get started" at bounding box center [271, 132] width 170 height 14
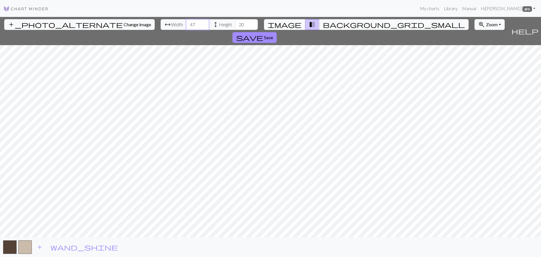
type input "48"
click at [186, 23] on input "48" at bounding box center [197, 24] width 23 height 11
click at [235, 23] on input "57" at bounding box center [246, 24] width 23 height 11
click at [235, 23] on input "58" at bounding box center [246, 24] width 23 height 11
click at [235, 23] on input "59" at bounding box center [246, 24] width 23 height 11
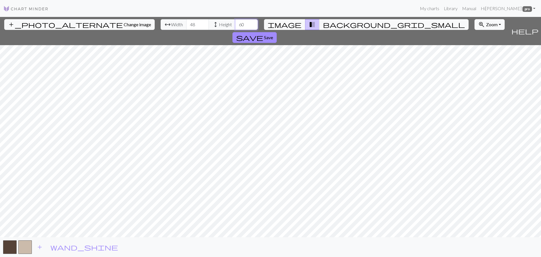
type input "60"
click at [235, 23] on input "60" at bounding box center [246, 24] width 23 height 11
click at [324, 24] on span "background_grid_small" at bounding box center [394, 25] width 142 height 8
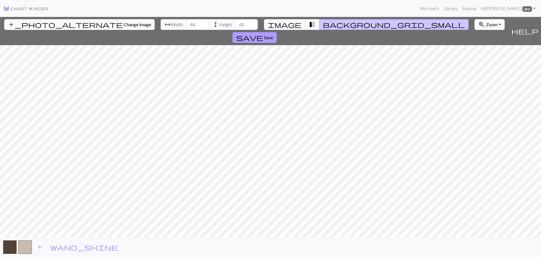
click at [273, 35] on span "Save" at bounding box center [268, 37] width 9 height 5
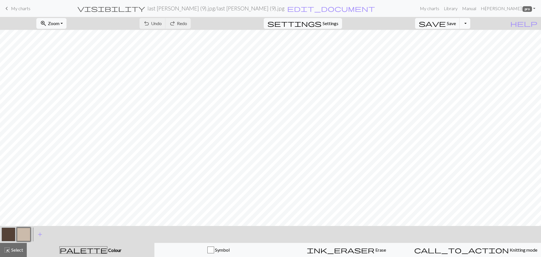
click at [470, 24] on button "Toggle Dropdown" at bounding box center [465, 23] width 11 height 11
click at [458, 45] on button "save_alt Download" at bounding box center [423, 44] width 93 height 9
click at [255, 16] on button "Download" at bounding box center [256, 18] width 27 height 11
click at [12, 8] on span "My charts" at bounding box center [20, 8] width 19 height 5
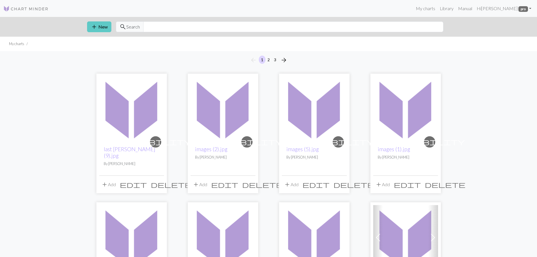
click at [100, 30] on button "add New" at bounding box center [99, 26] width 24 height 11
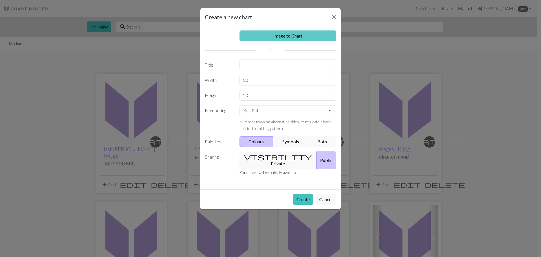
click at [263, 36] on link "Image to Chart" at bounding box center [288, 35] width 97 height 11
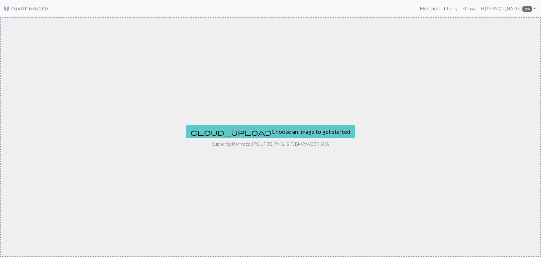
click at [260, 133] on button "cloud_upload Choose an image to get started" at bounding box center [271, 132] width 170 height 14
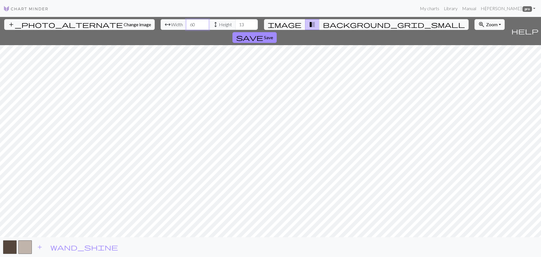
click at [186, 21] on input "60" at bounding box center [197, 24] width 23 height 11
click at [186, 21] on input "62" at bounding box center [197, 24] width 23 height 11
click at [186, 21] on input "63" at bounding box center [197, 24] width 23 height 11
click at [186, 21] on input "64" at bounding box center [197, 24] width 23 height 11
click at [186, 21] on input "65" at bounding box center [197, 24] width 23 height 11
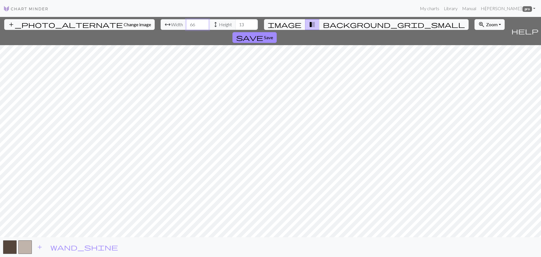
click at [186, 21] on input "66" at bounding box center [197, 24] width 23 height 11
click at [186, 27] on input "65" at bounding box center [197, 24] width 23 height 11
type input "64"
click at [186, 27] on input "64" at bounding box center [197, 24] width 23 height 11
click at [235, 22] on input "63" at bounding box center [246, 24] width 23 height 11
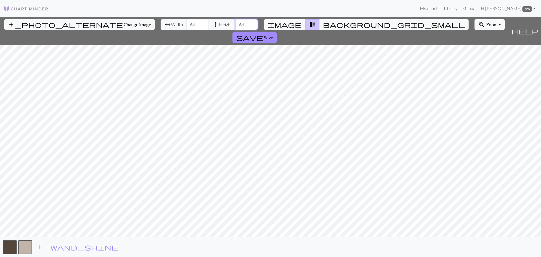
type input "64"
click at [235, 22] on input "64" at bounding box center [246, 24] width 23 height 11
click at [124, 24] on span "Change image" at bounding box center [137, 24] width 27 height 5
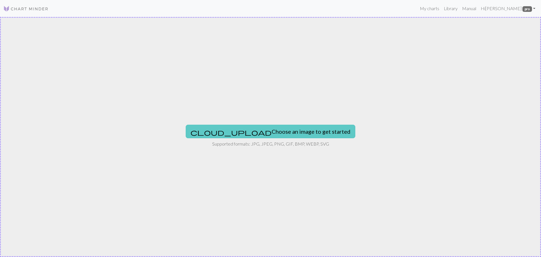
click at [243, 129] on button "cloud_upload Choose an image to get started" at bounding box center [271, 132] width 170 height 14
click at [243, 128] on button "cloud_upload Choose an image to get started" at bounding box center [271, 132] width 170 height 14
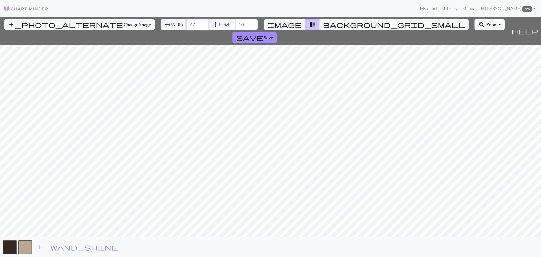
click at [186, 22] on input "47" at bounding box center [197, 24] width 23 height 11
type input "46"
click at [186, 25] on input "46" at bounding box center [197, 24] width 23 height 11
click at [235, 22] on input "20" at bounding box center [246, 24] width 23 height 11
click at [235, 23] on input "52" at bounding box center [246, 24] width 23 height 11
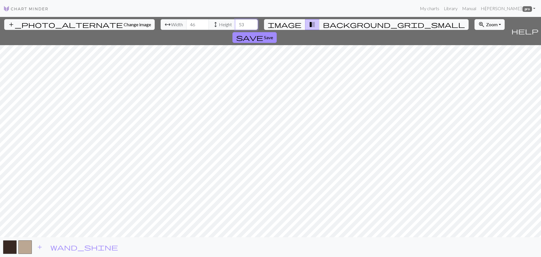
click at [235, 22] on input "53" at bounding box center [246, 24] width 23 height 11
type input "54"
click at [235, 22] on input "54" at bounding box center [246, 24] width 23 height 11
click at [186, 27] on input "45" at bounding box center [197, 24] width 23 height 11
click at [186, 27] on input "44" at bounding box center [197, 24] width 23 height 11
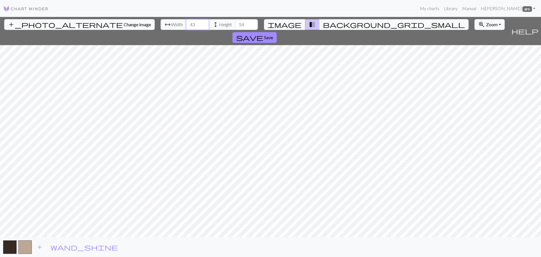
click at [186, 27] on input "43" at bounding box center [197, 24] width 23 height 11
click at [186, 27] on input "42" at bounding box center [197, 24] width 23 height 11
click at [186, 26] on input "41" at bounding box center [197, 24] width 23 height 11
click at [186, 26] on input "40" at bounding box center [197, 24] width 23 height 11
click at [186, 26] on input "39" at bounding box center [197, 24] width 23 height 11
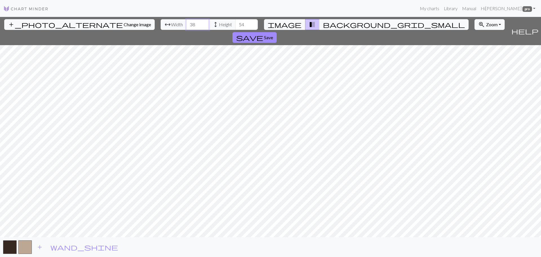
click at [186, 26] on input "38" at bounding box center [197, 24] width 23 height 11
click at [186, 26] on input "37" at bounding box center [197, 24] width 23 height 11
click at [186, 26] on input "36" at bounding box center [197, 24] width 23 height 11
click at [186, 26] on input "35" at bounding box center [197, 24] width 23 height 11
type input "34"
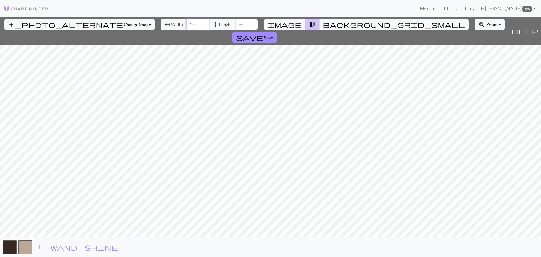
click at [186, 26] on input "34" at bounding box center [197, 24] width 23 height 11
click at [273, 35] on span "Save" at bounding box center [268, 37] width 9 height 5
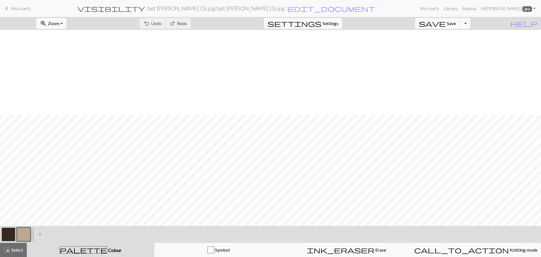
scroll to position [226, 0]
click at [470, 23] on button "Toggle Dropdown" at bounding box center [465, 23] width 11 height 11
click at [455, 45] on button "save_alt Download" at bounding box center [423, 44] width 93 height 9
click at [258, 20] on button "Download" at bounding box center [256, 18] width 27 height 11
click at [22, 6] on span "My charts" at bounding box center [20, 8] width 19 height 5
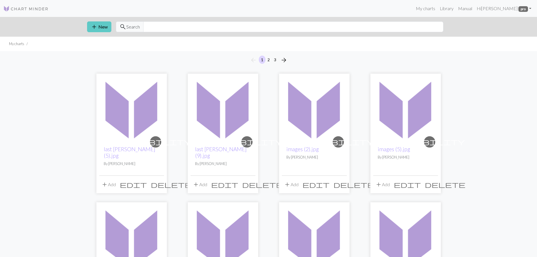
click at [92, 24] on span "add" at bounding box center [94, 27] width 7 height 8
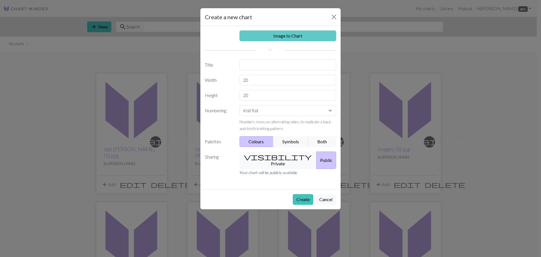
click at [290, 36] on link "Image to Chart" at bounding box center [288, 35] width 97 height 11
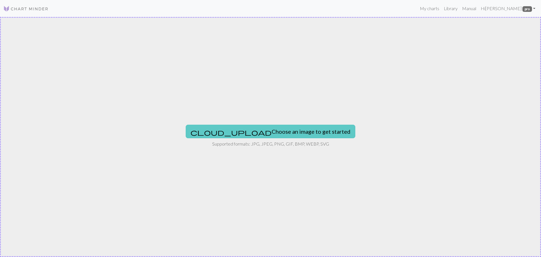
click at [249, 131] on button "cloud_upload Choose an image to get started" at bounding box center [271, 132] width 170 height 14
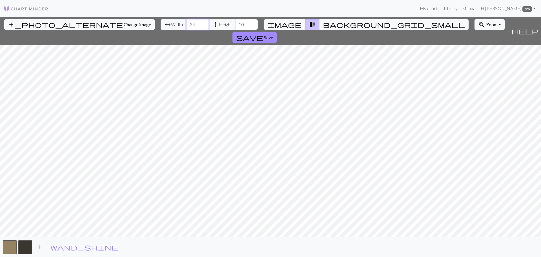
type input "34"
click at [186, 23] on input "34" at bounding box center [197, 24] width 23 height 11
click at [235, 22] on input "53" at bounding box center [246, 24] width 23 height 11
type input "54"
click at [235, 22] on input "54" at bounding box center [246, 24] width 23 height 11
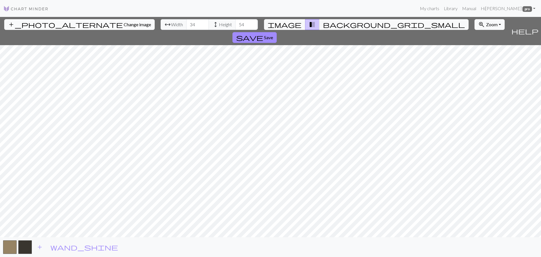
click at [124, 26] on span "Change image" at bounding box center [137, 24] width 27 height 5
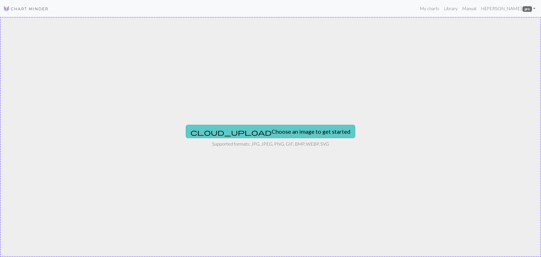
click at [244, 129] on button "cloud_upload Choose an image to get started" at bounding box center [271, 132] width 170 height 14
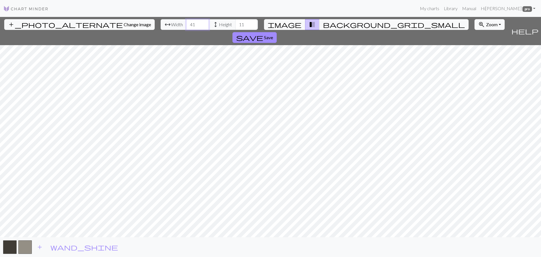
click at [186, 22] on input "41" at bounding box center [197, 24] width 23 height 11
click at [186, 25] on input "40" at bounding box center [197, 24] width 23 height 11
click at [186, 26] on input "39" at bounding box center [197, 24] width 23 height 11
type input "38"
click at [186, 26] on input "38" at bounding box center [197, 24] width 23 height 11
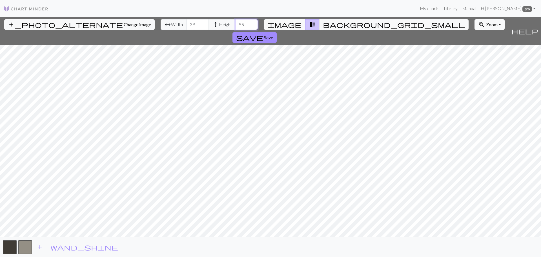
type input "56"
click at [235, 23] on input "56" at bounding box center [246, 24] width 23 height 11
click at [124, 25] on span "Change image" at bounding box center [137, 24] width 27 height 5
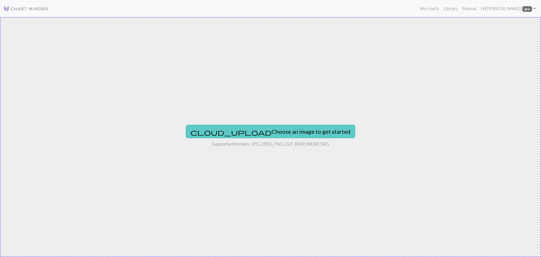
click at [242, 132] on button "cloud_upload Choose an image to get started" at bounding box center [271, 132] width 170 height 14
